Goal: Task Accomplishment & Management: Use online tool/utility

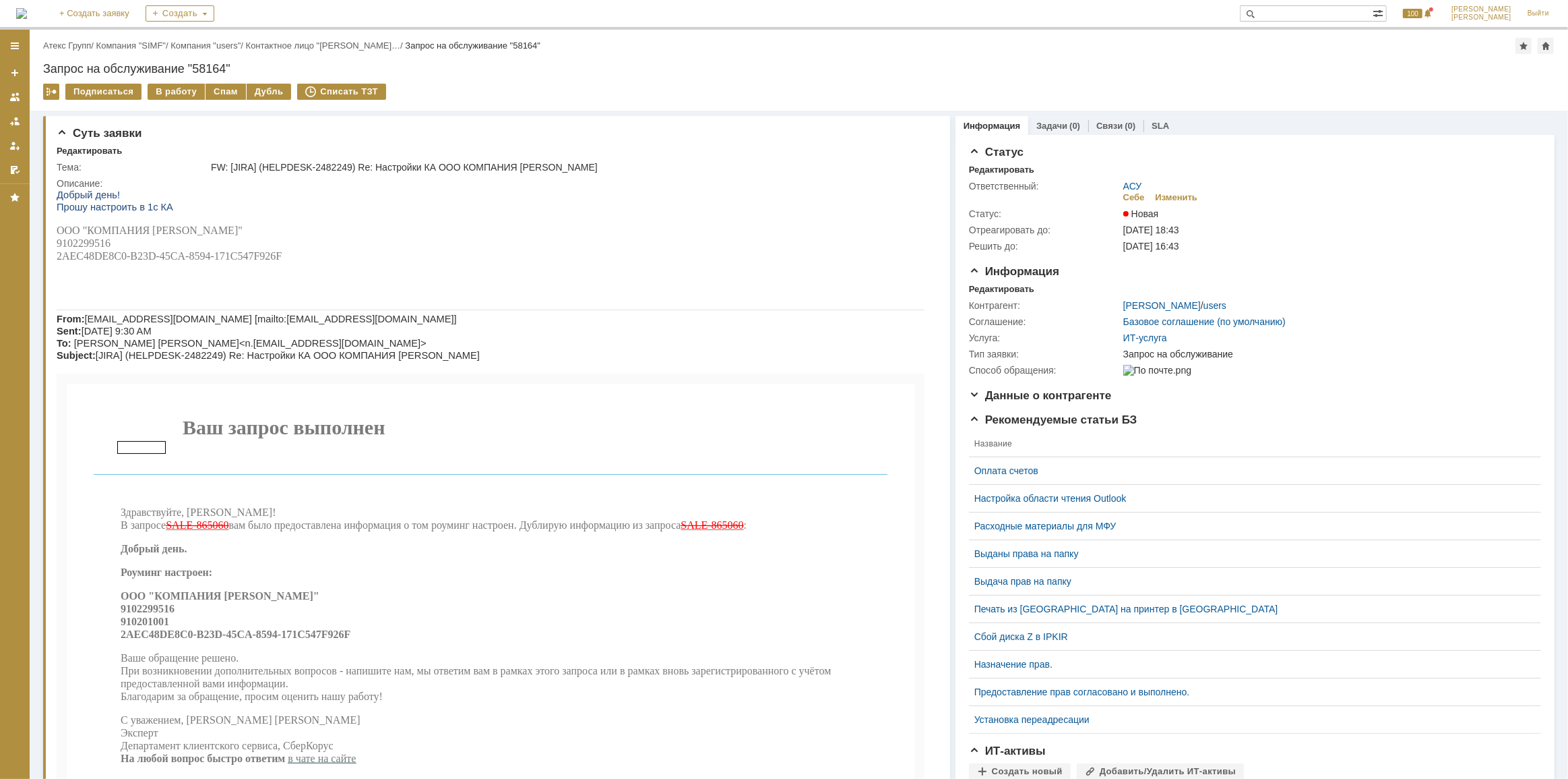
click at [184, 81] on div "Назад | Атекс Групп / Компания "SIMF" / Компания "users" / Контактное лицо "[PE…" at bounding box center [798, 70] width 1538 height 81
click at [183, 85] on div "В работу" at bounding box center [177, 92] width 58 height 16
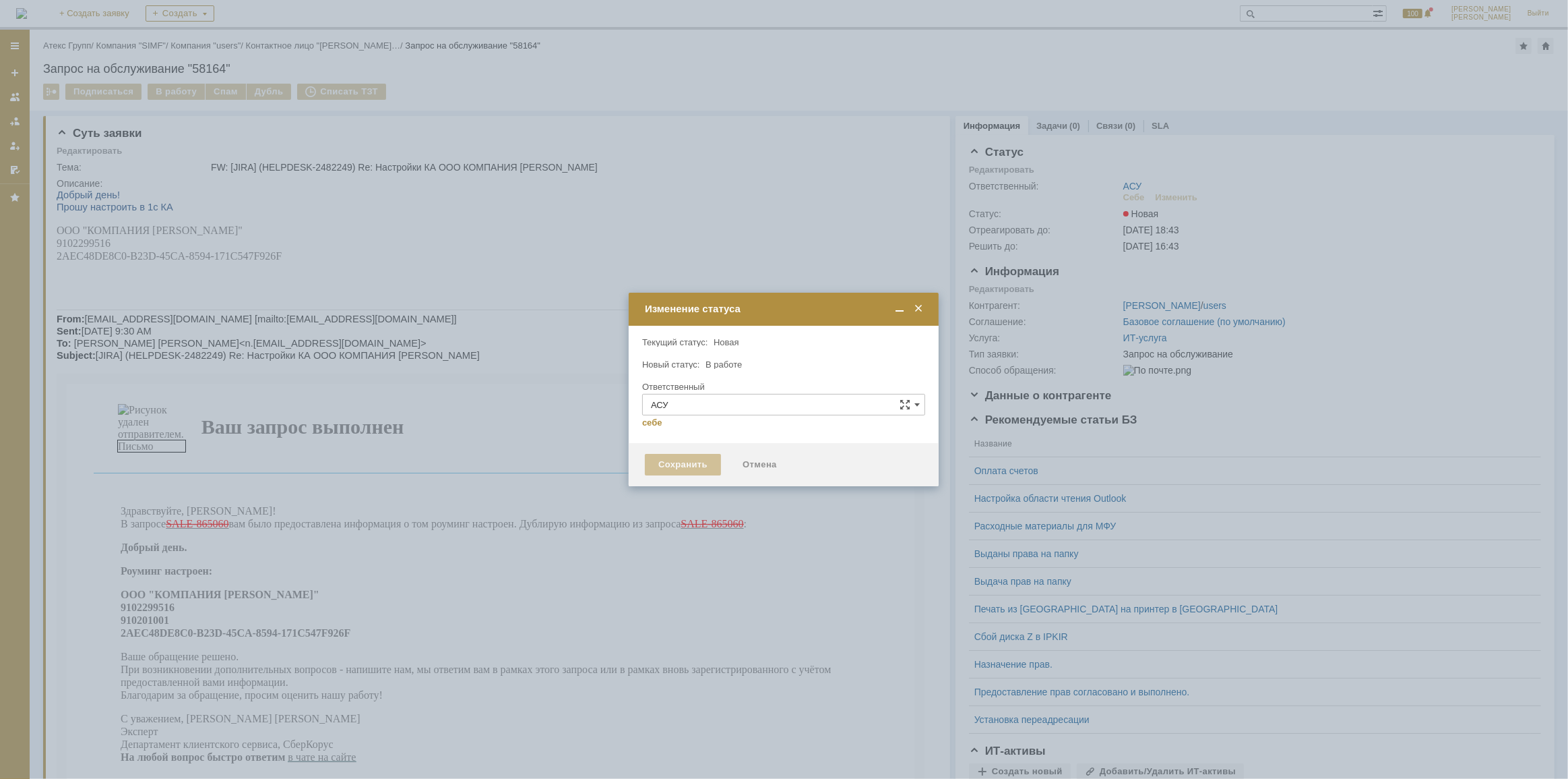
type input "[PERSON_NAME]"
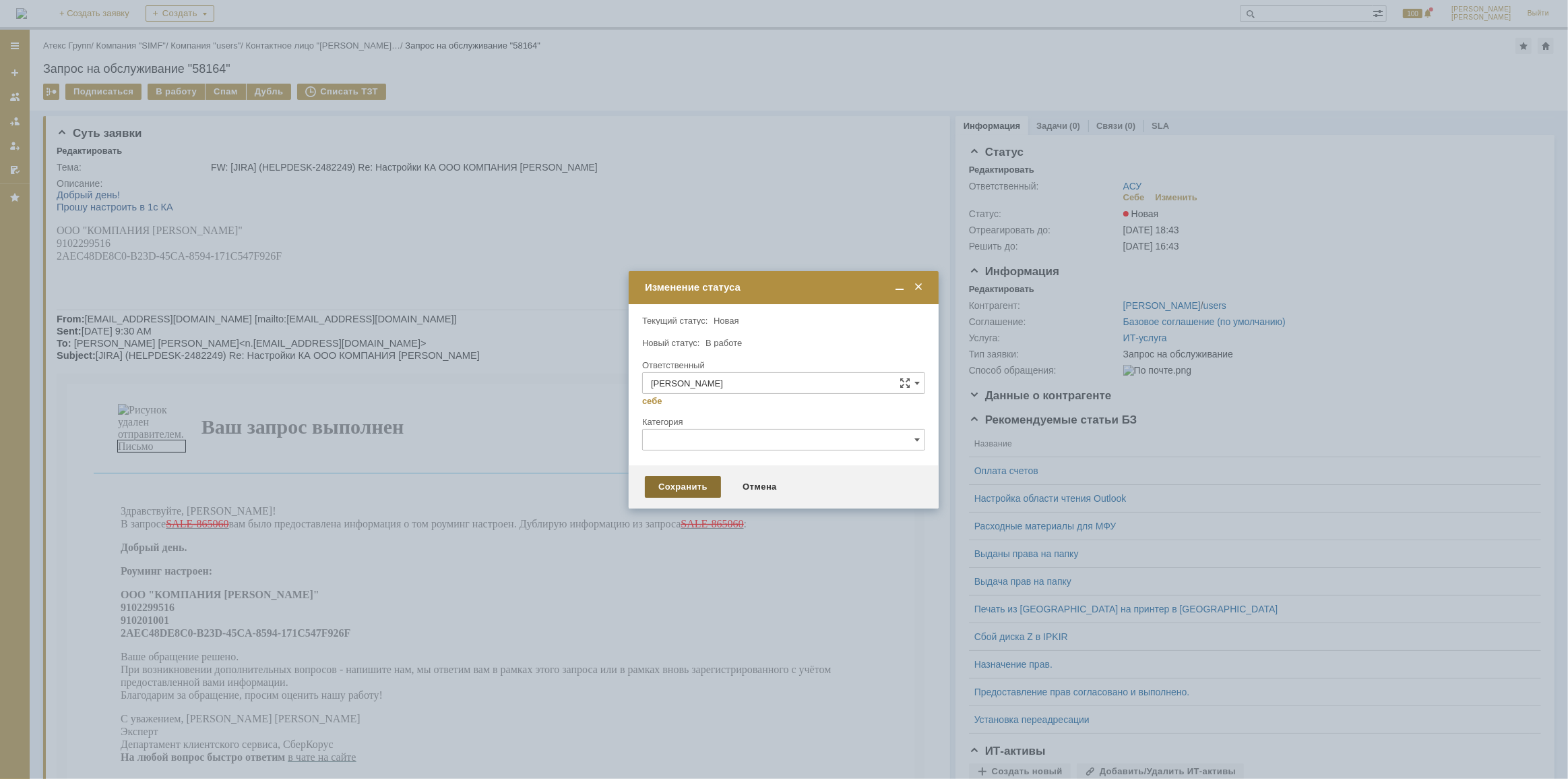
click at [670, 492] on div "Сохранить" at bounding box center [683, 487] width 76 height 22
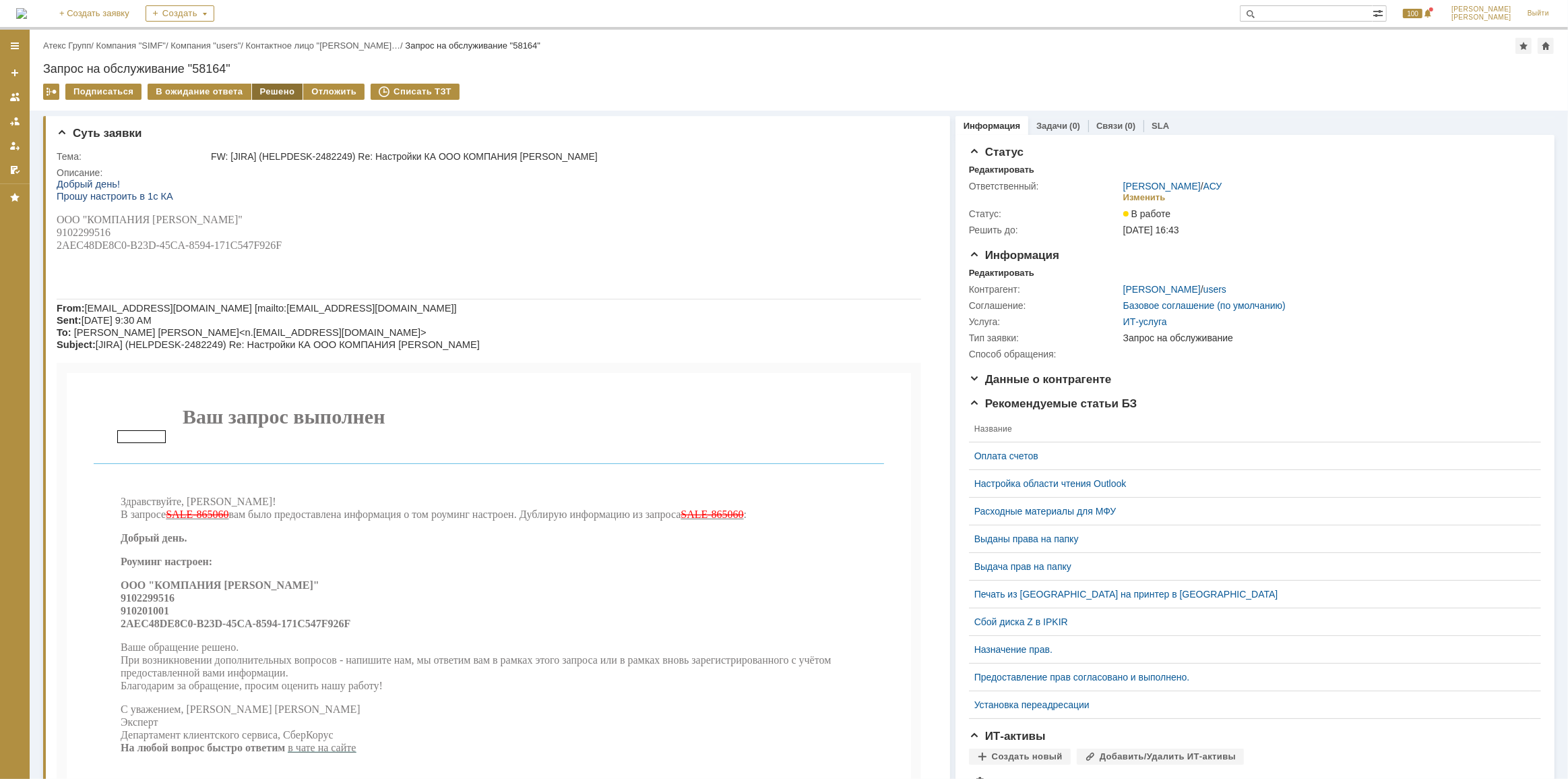
click at [272, 90] on div "Решено" at bounding box center [278, 92] width 51 height 16
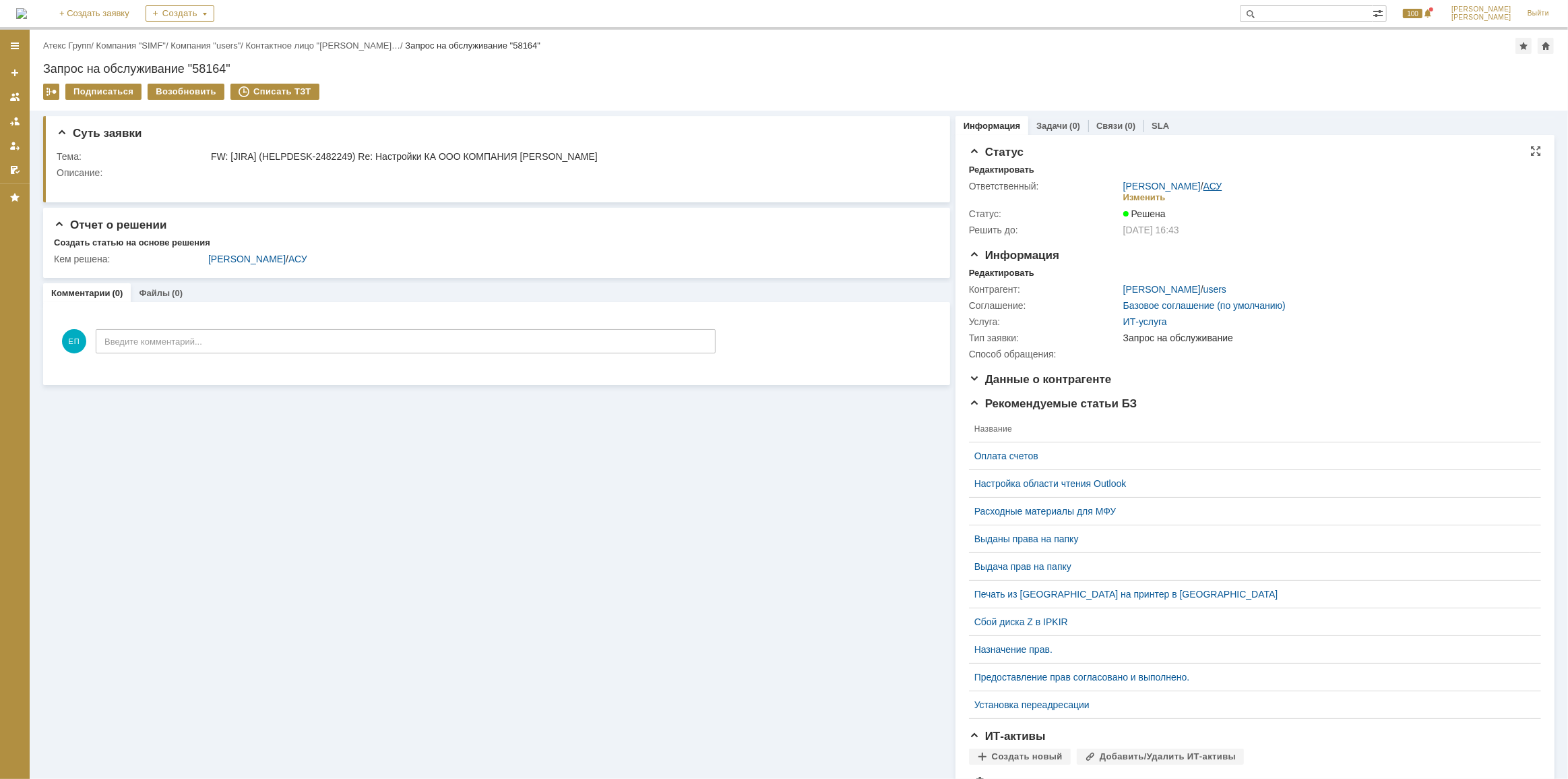
click at [1211, 188] on link "АСУ" at bounding box center [1212, 186] width 19 height 11
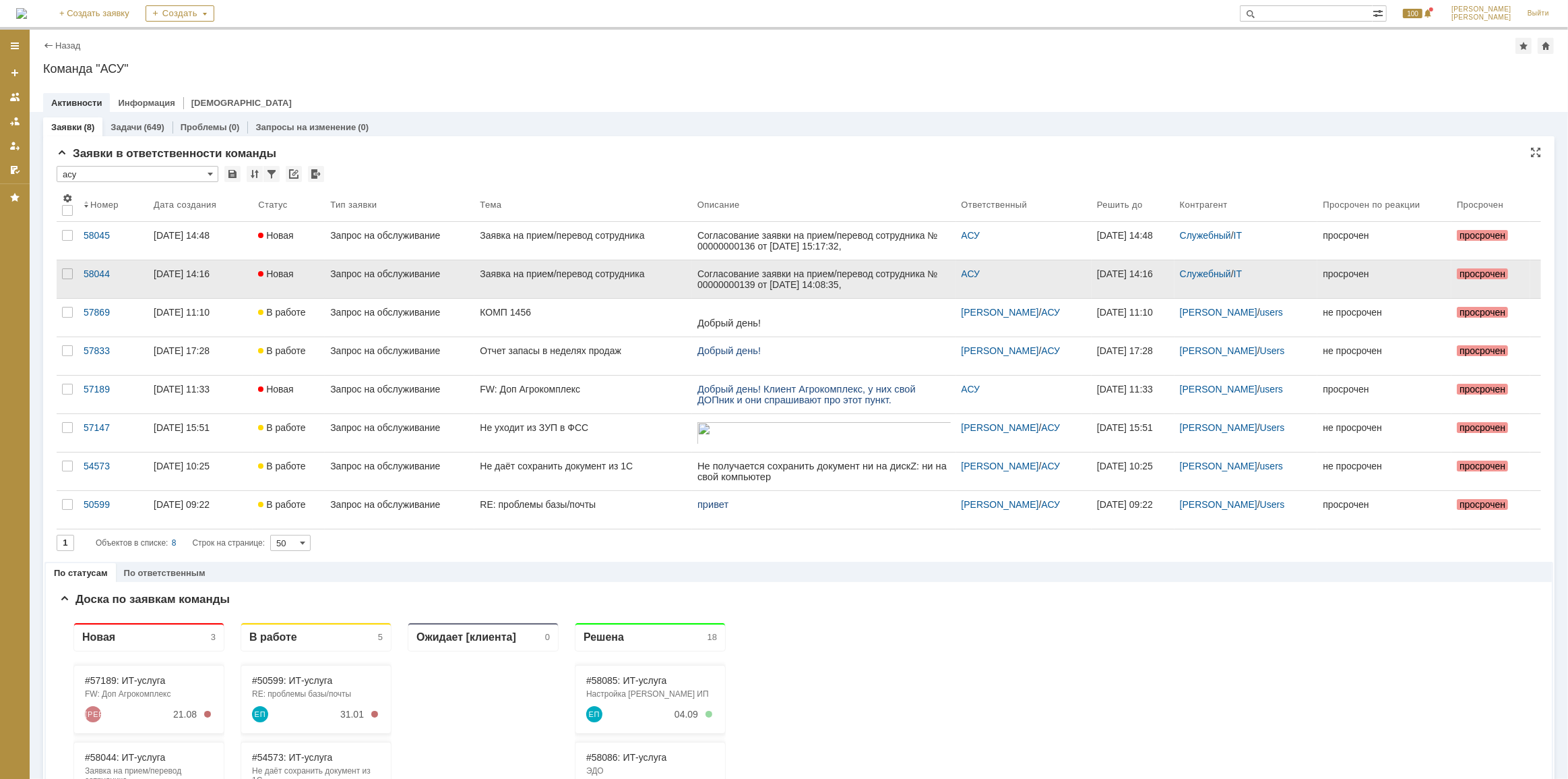
click at [782, 274] on div "Согласование заявки на прием/перевод сотрудника № 00000000139 от [DATE] 14:08:3…" at bounding box center [823, 338] width 253 height 141
click at [562, 279] on link "Заявка на прием/перевод сотрудника" at bounding box center [582, 280] width 217 height 38
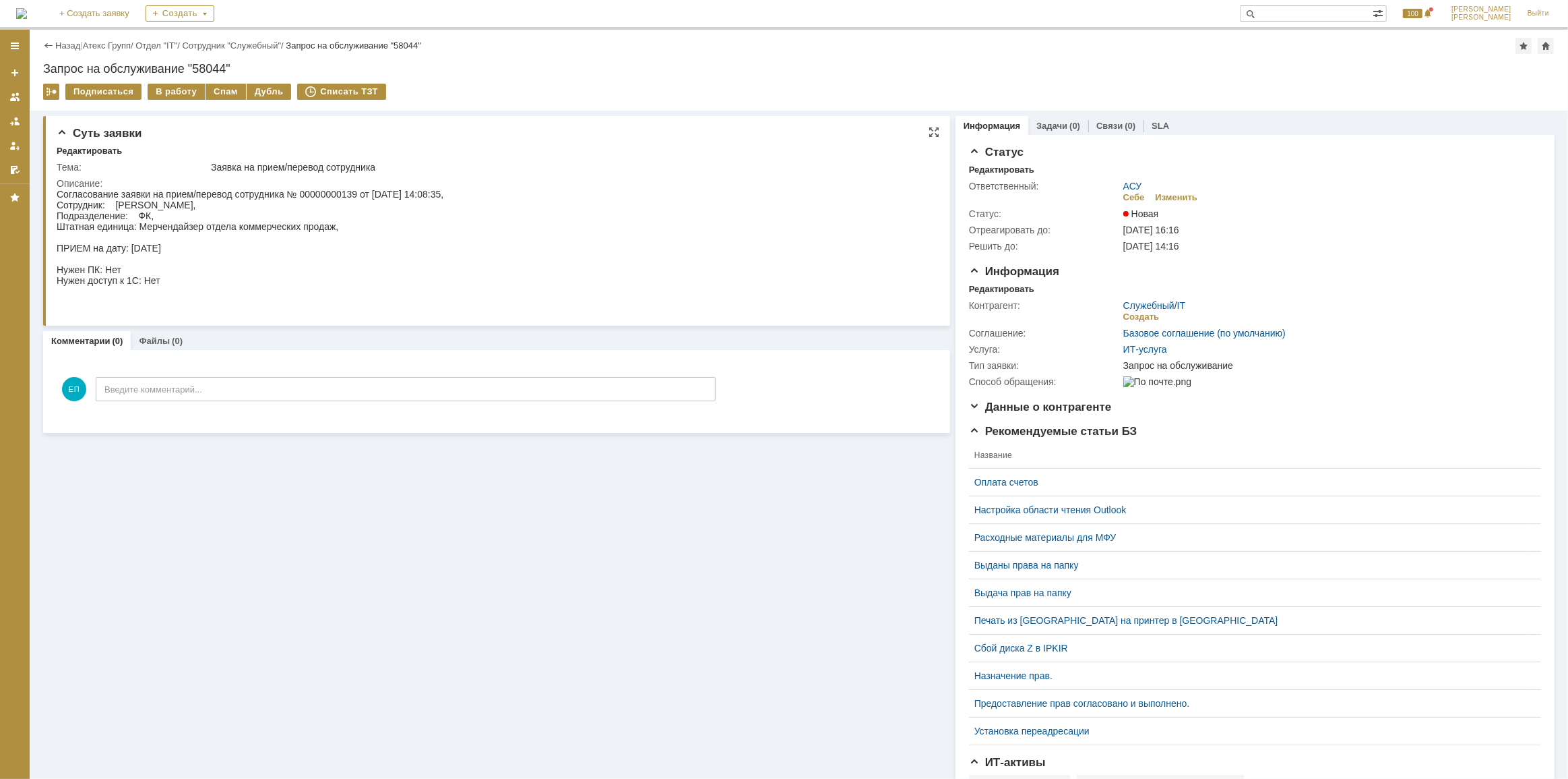
drag, startPoint x: 116, startPoint y: 202, endPoint x: 272, endPoint y: 206, distance: 156.1
click at [272, 206] on div "Согласование заявки на прием/перевод сотрудника № 00000000139 от [DATE] 14:08:3…" at bounding box center [249, 248] width 387 height 119
copy div "[PERSON_NAME]"
click at [168, 91] on div "В работу" at bounding box center [177, 92] width 58 height 16
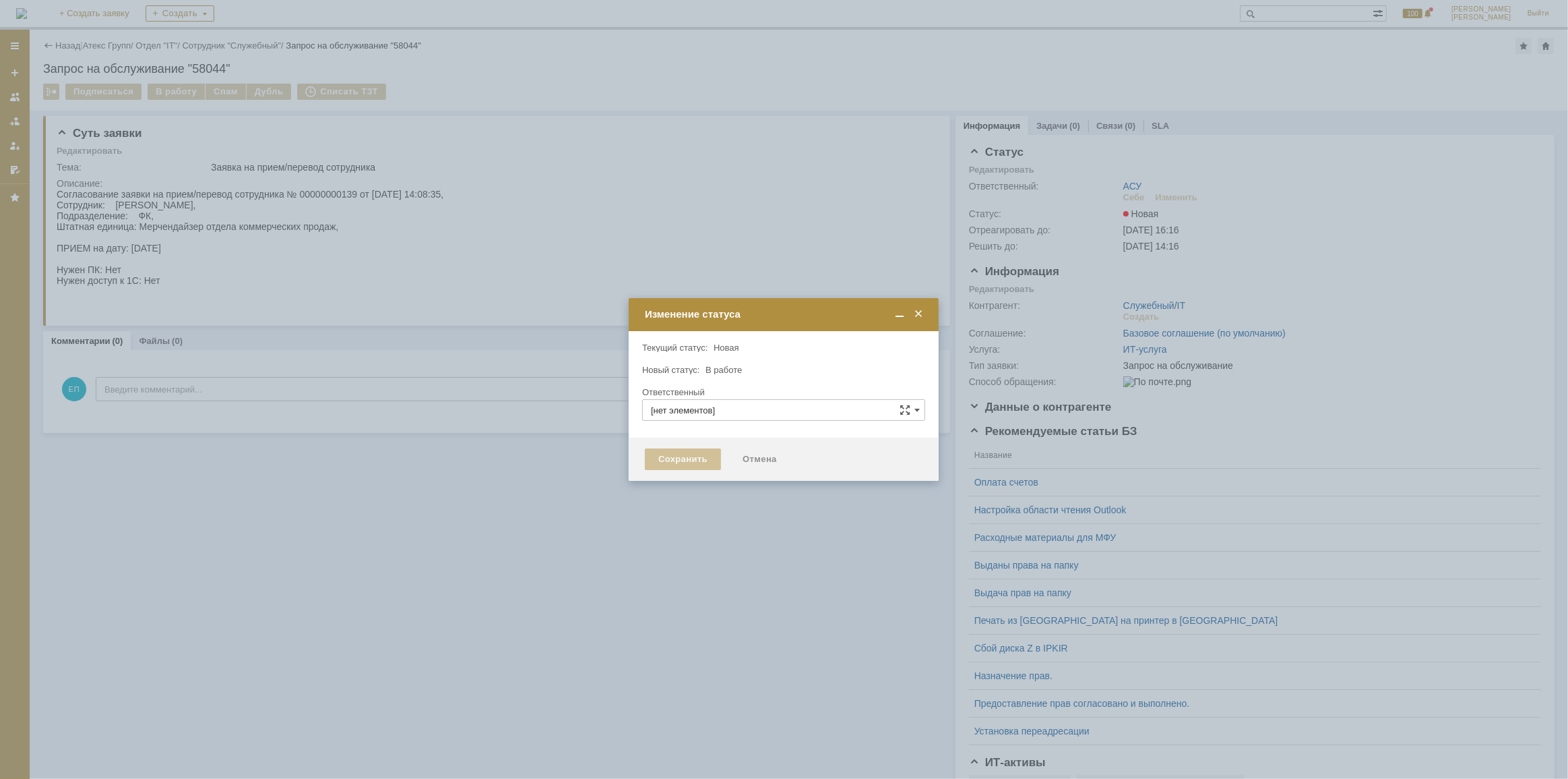
type input "АСУ"
type input "[PERSON_NAME]"
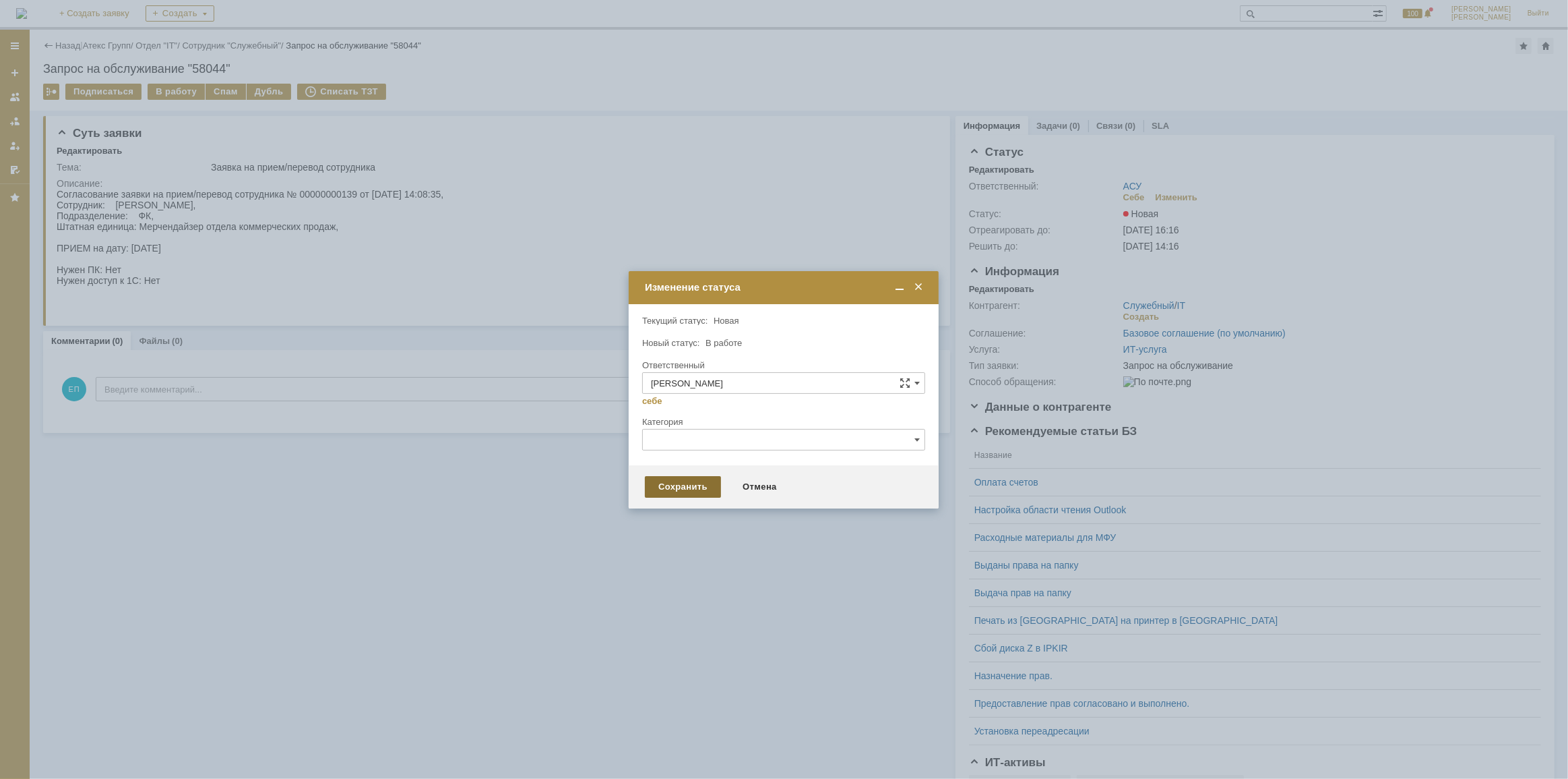
click at [698, 488] on div "Сохранить" at bounding box center [683, 487] width 76 height 22
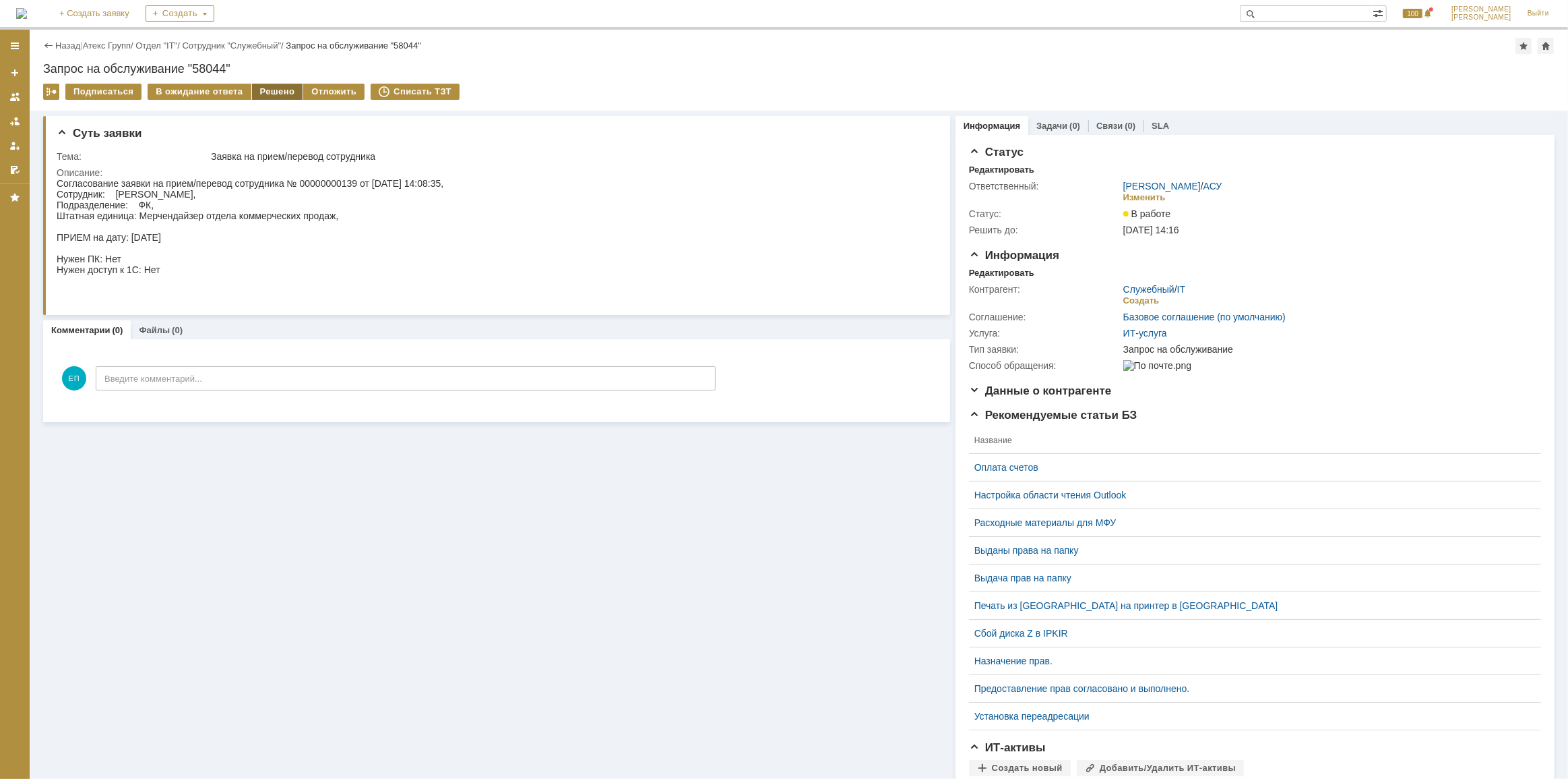
click at [266, 95] on div "Решено" at bounding box center [278, 92] width 51 height 16
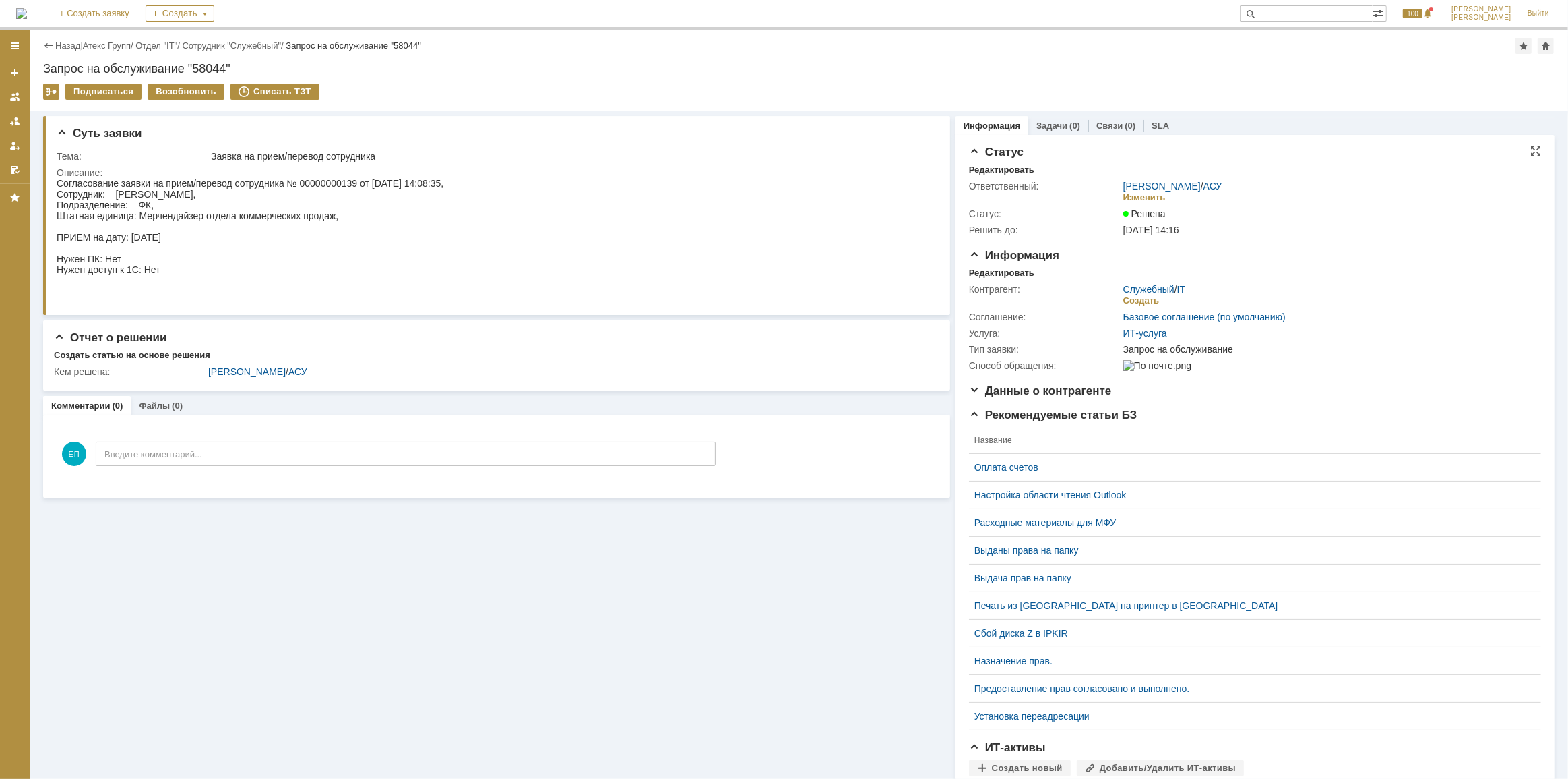
click at [1217, 182] on div "[PERSON_NAME] / АСУ Изменить" at bounding box center [1327, 192] width 410 height 23
click at [1206, 185] on link "АСУ" at bounding box center [1212, 186] width 19 height 11
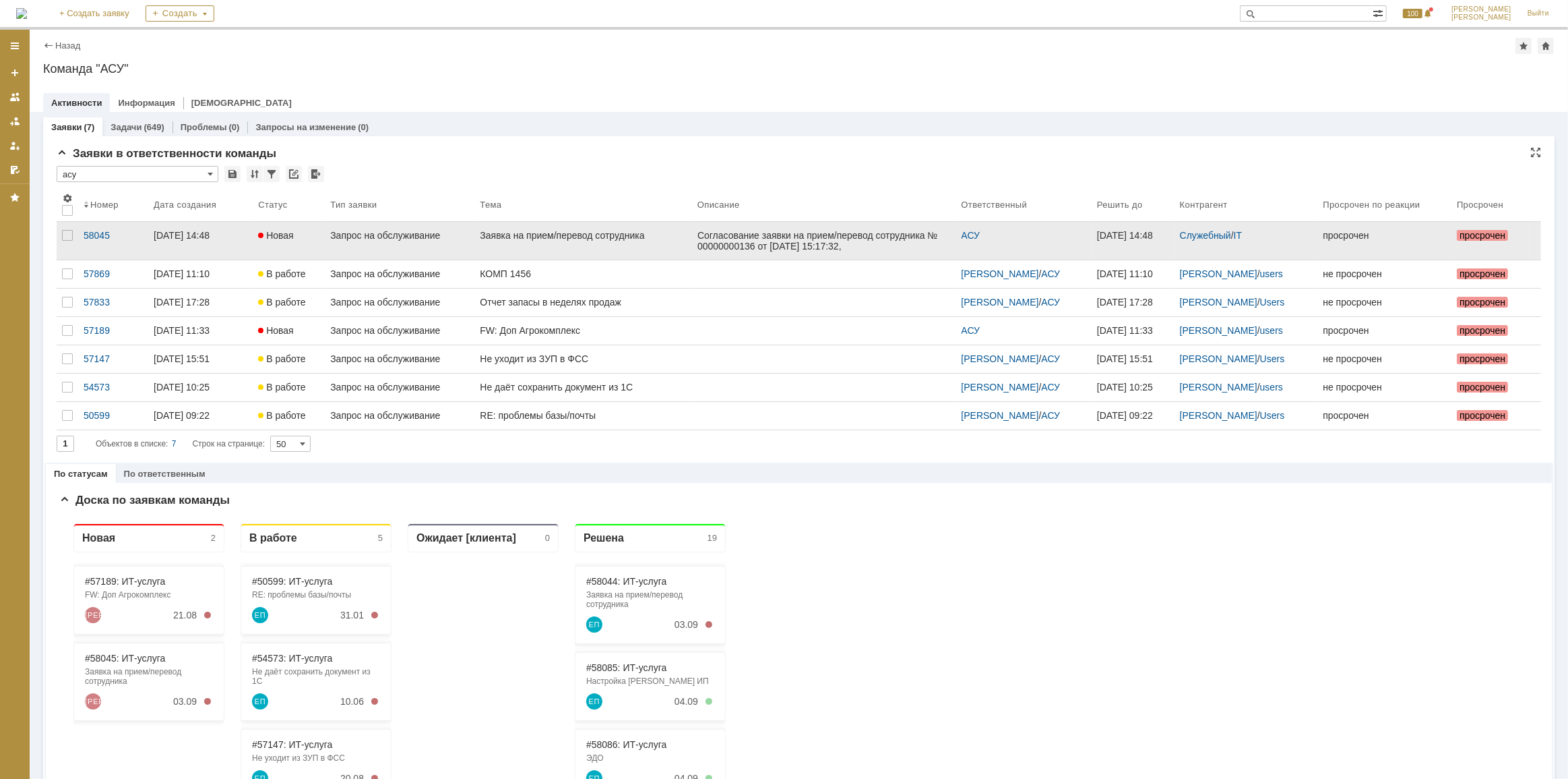
click at [553, 237] on div "Заявка на прием/перевод сотрудника" at bounding box center [582, 235] width 206 height 11
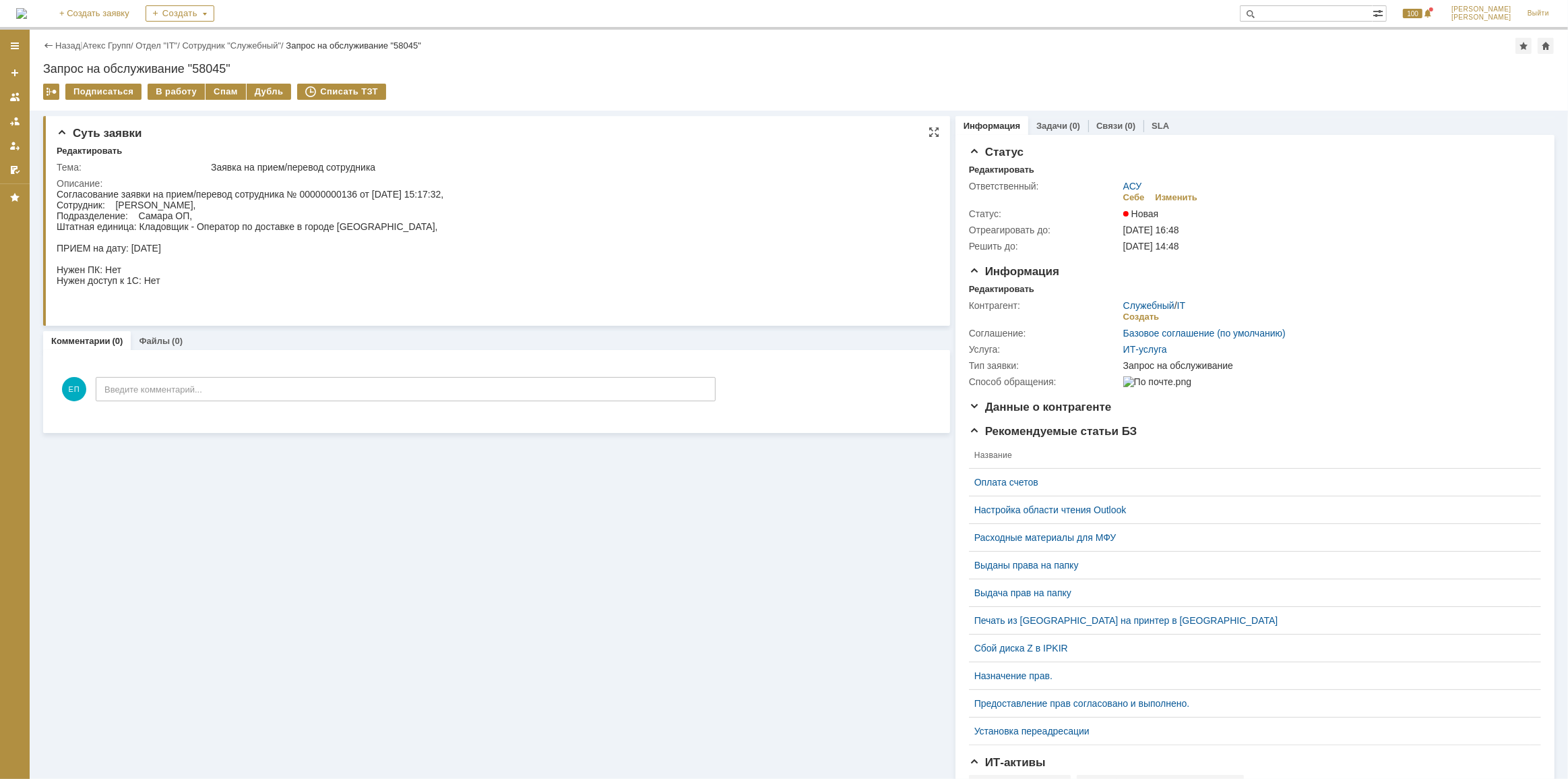
drag, startPoint x: 116, startPoint y: 202, endPoint x: 251, endPoint y: 206, distance: 135.1
click at [251, 206] on div "Согласование заявки на прием/перевод сотрудника № 00000000136 от [DATE] 15:17:3…" at bounding box center [249, 248] width 387 height 119
copy div "[PERSON_NAME],"
click at [167, 92] on div "В работу" at bounding box center [177, 92] width 58 height 16
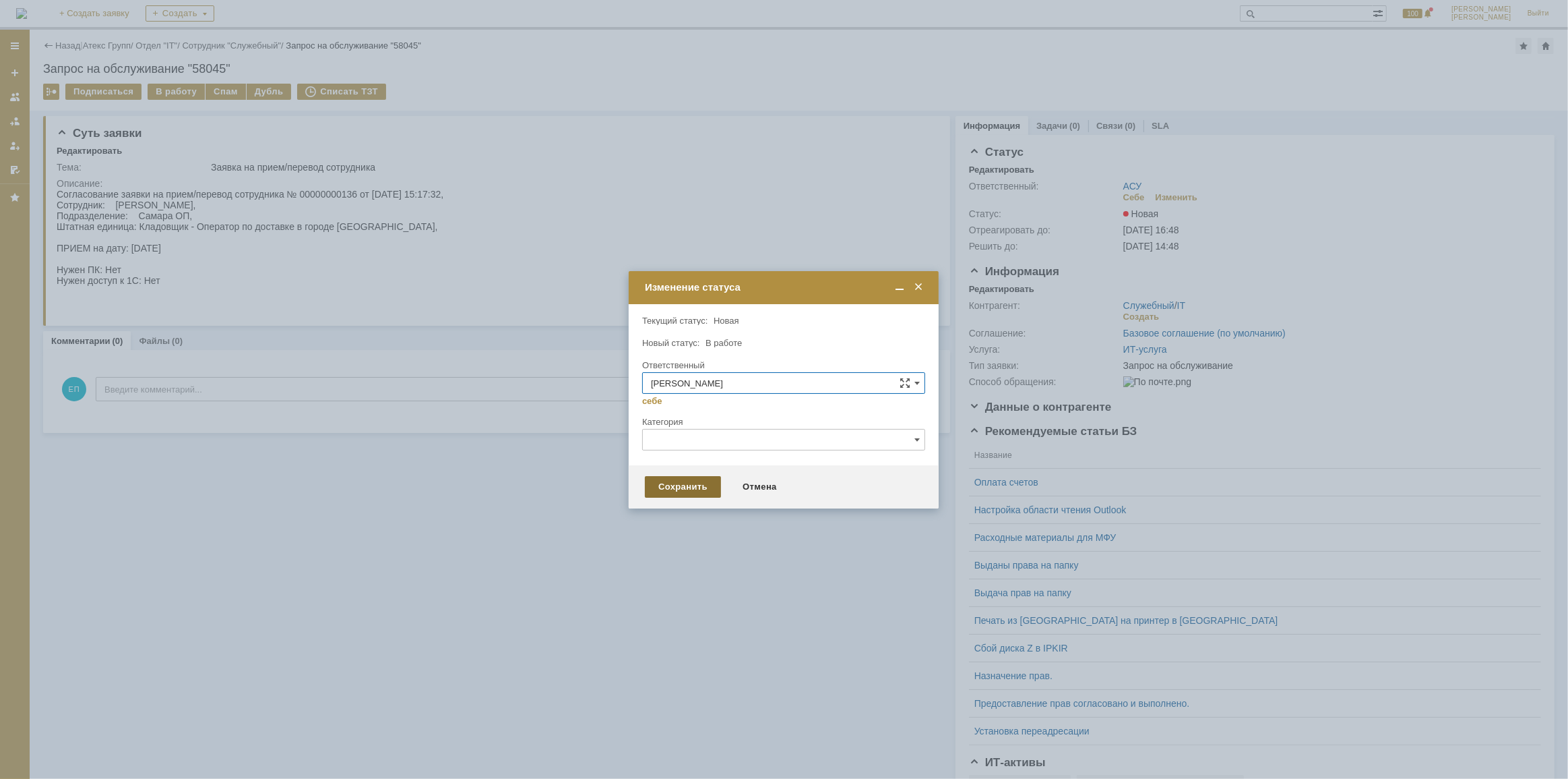
click at [655, 488] on div "Сохранить" at bounding box center [683, 487] width 76 height 22
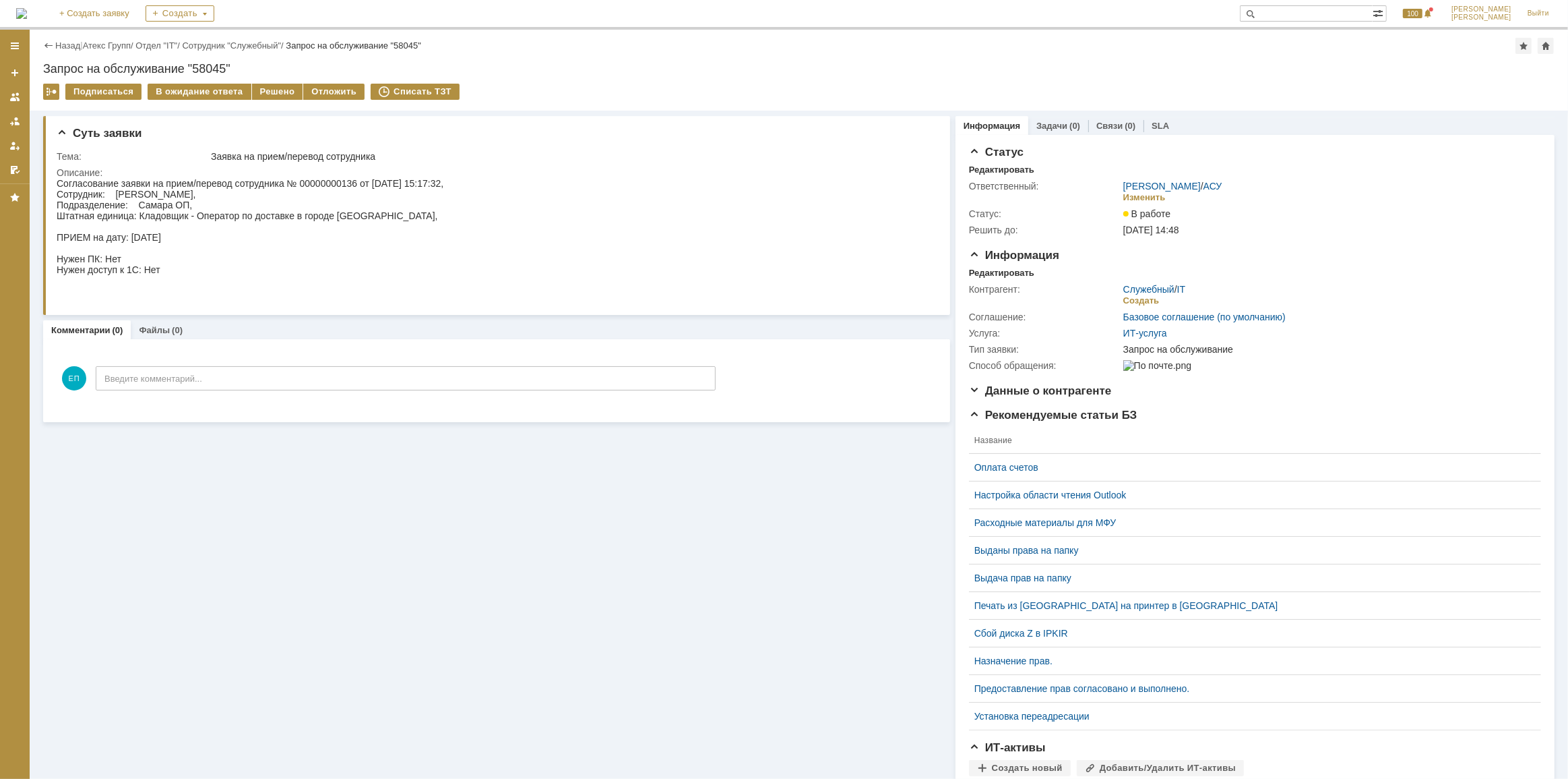
drag, startPoint x: 269, startPoint y: 89, endPoint x: 278, endPoint y: 109, distance: 21.9
click at [269, 89] on div "Решено" at bounding box center [278, 92] width 51 height 16
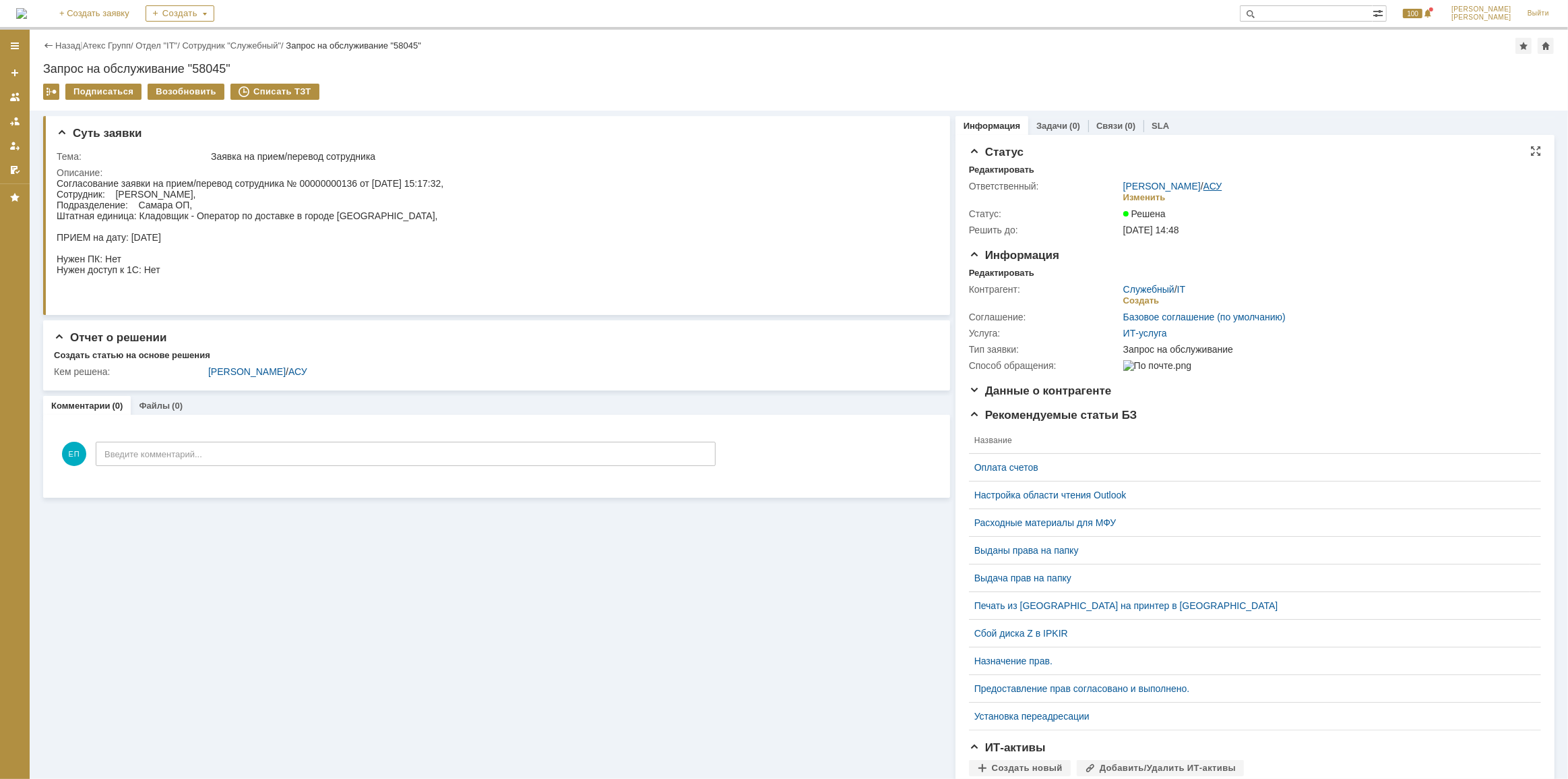
click at [1214, 182] on link "АСУ" at bounding box center [1212, 186] width 19 height 11
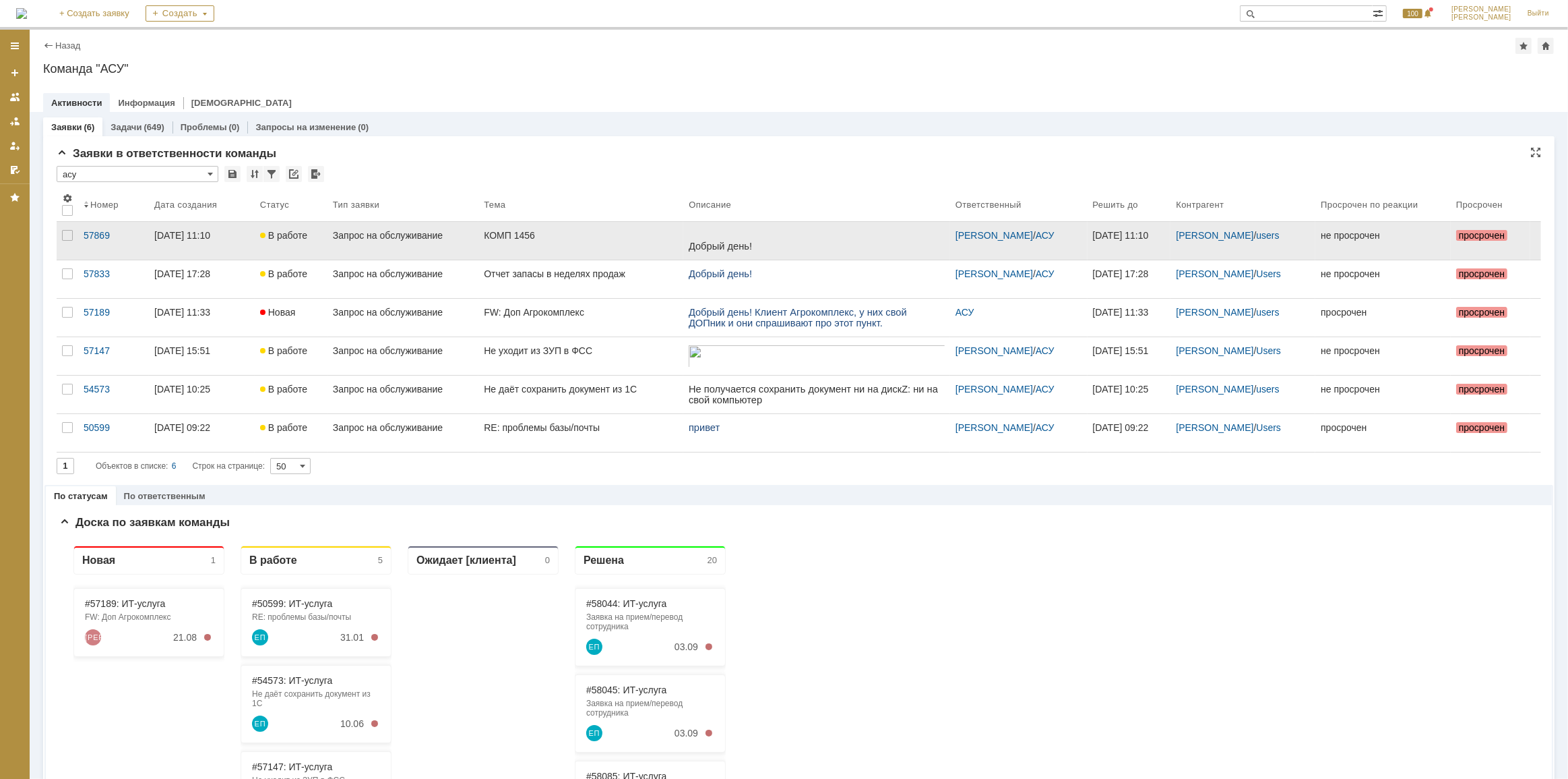
click at [385, 240] on div "Запрос на обслуживание" at bounding box center [403, 235] width 141 height 11
